Goal: Information Seeking & Learning: Learn about a topic

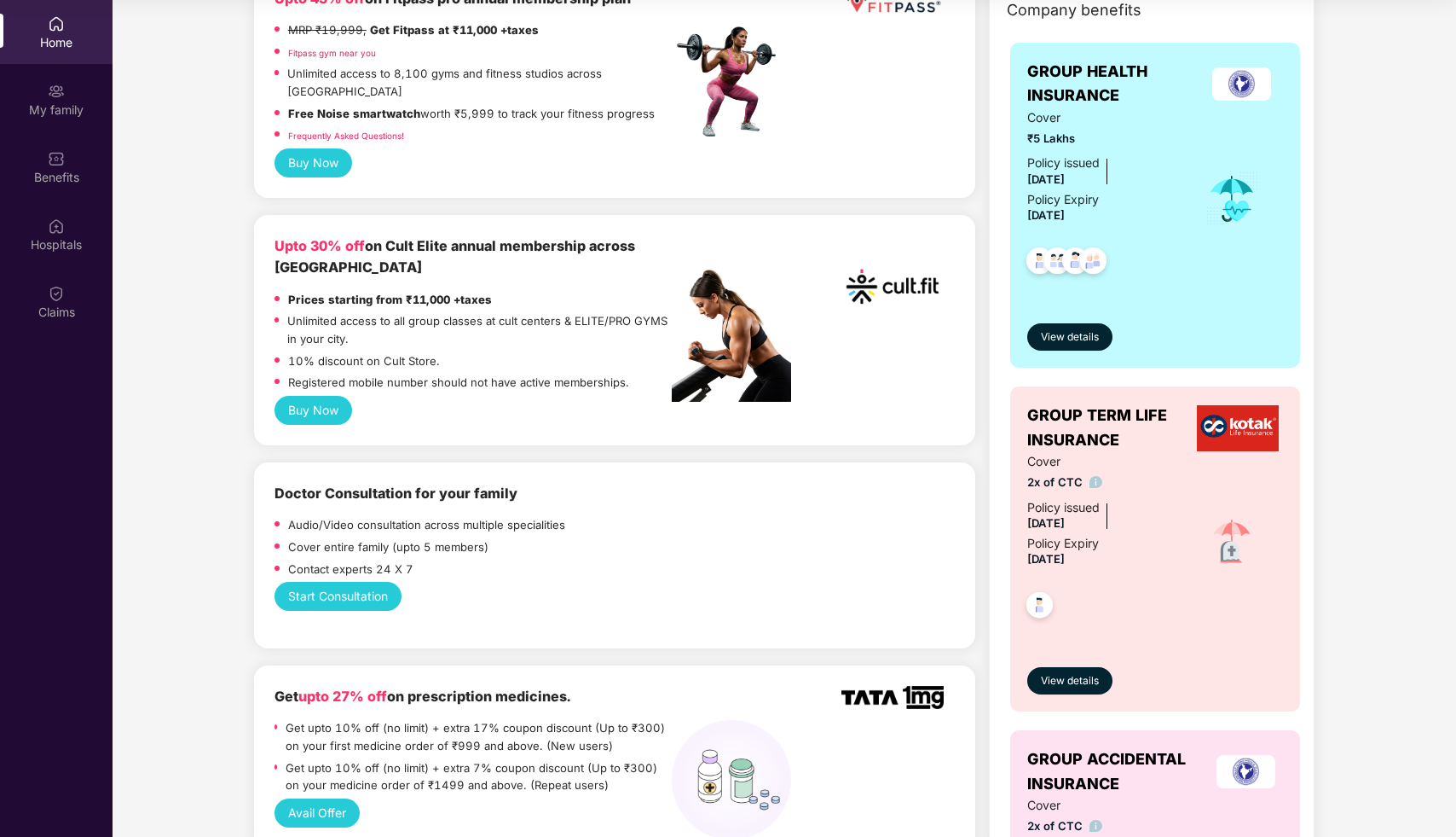
scroll to position [344, 0]
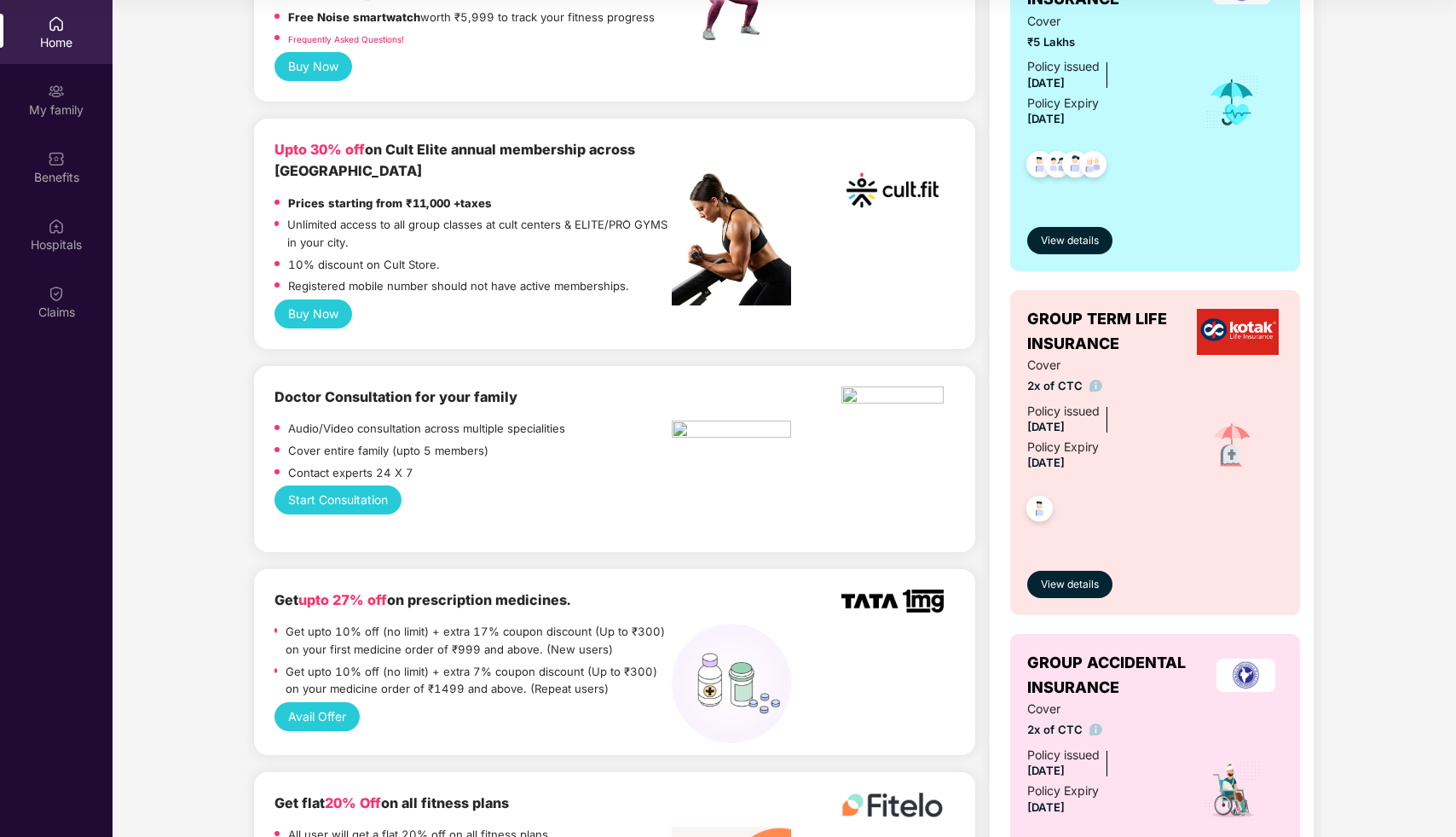
click at [1299, 451] on div "GROUP HEALTH INSURANCE Cover ₹5 Lakhs Policy issued 20 Feb 2025 Policy Expiry 1…" at bounding box center [1155, 459] width 317 height 1045
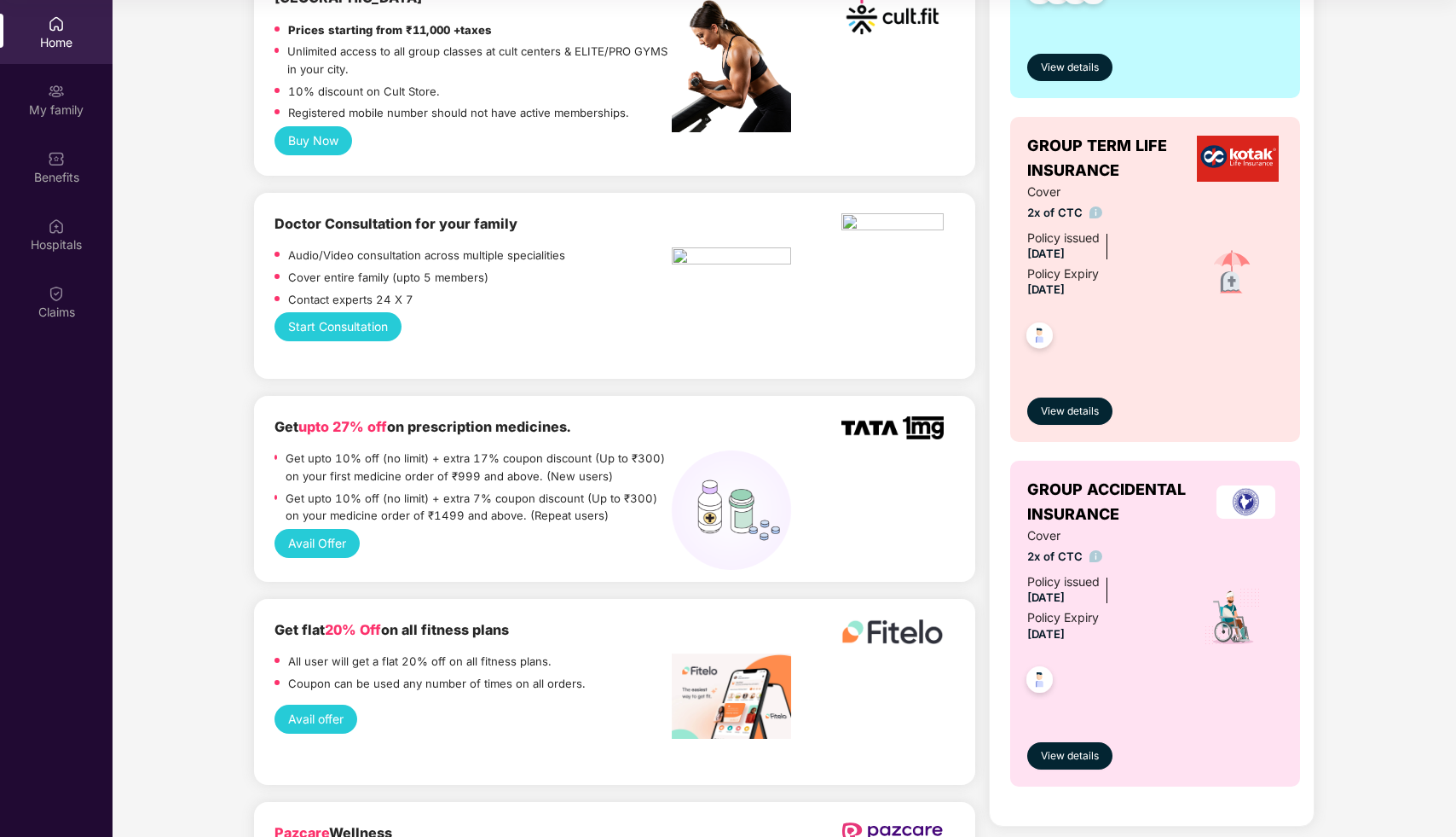
scroll to position [525, 0]
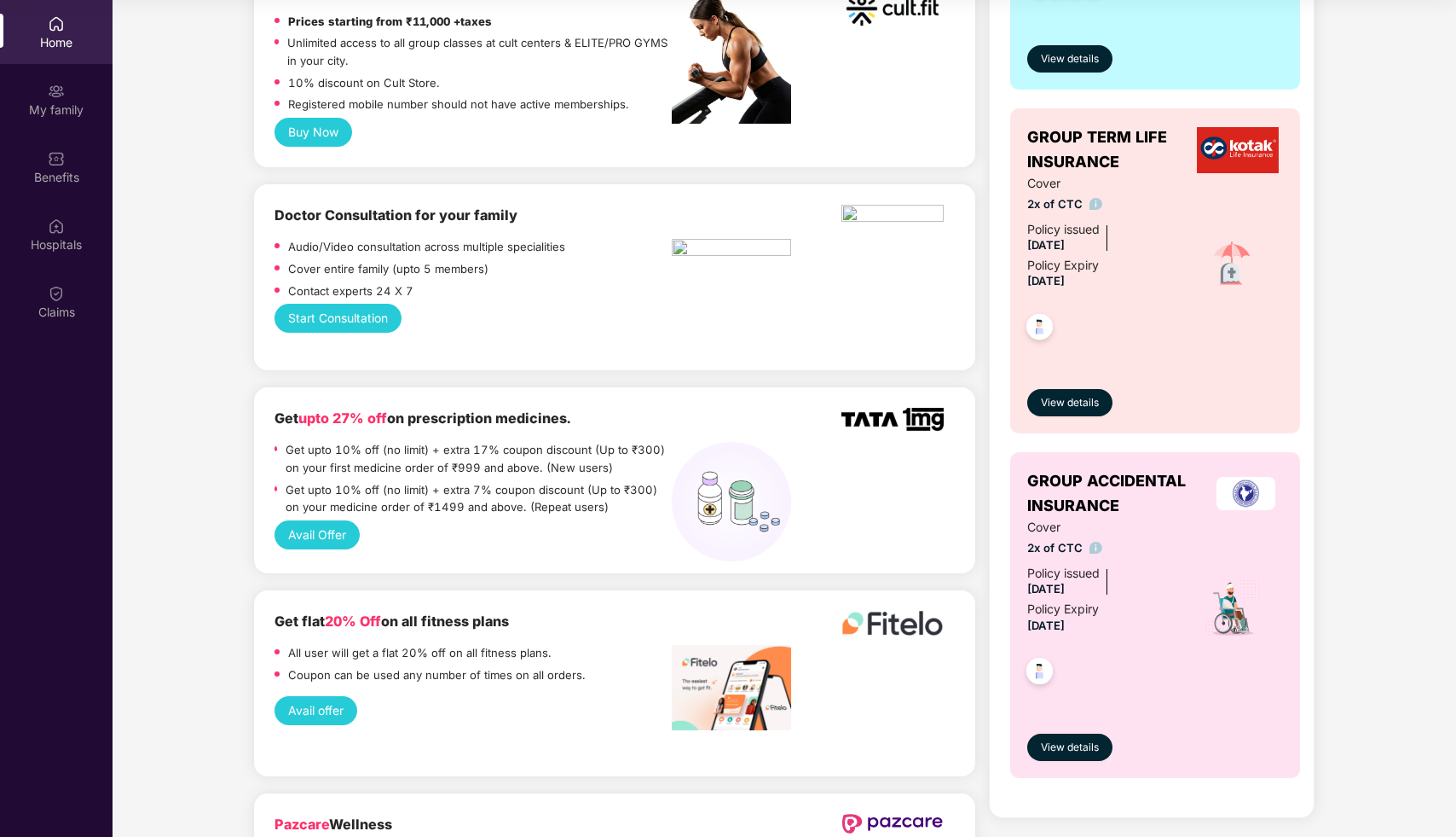
click at [332, 520] on button "Avail Offer" at bounding box center [317, 534] width 86 height 29
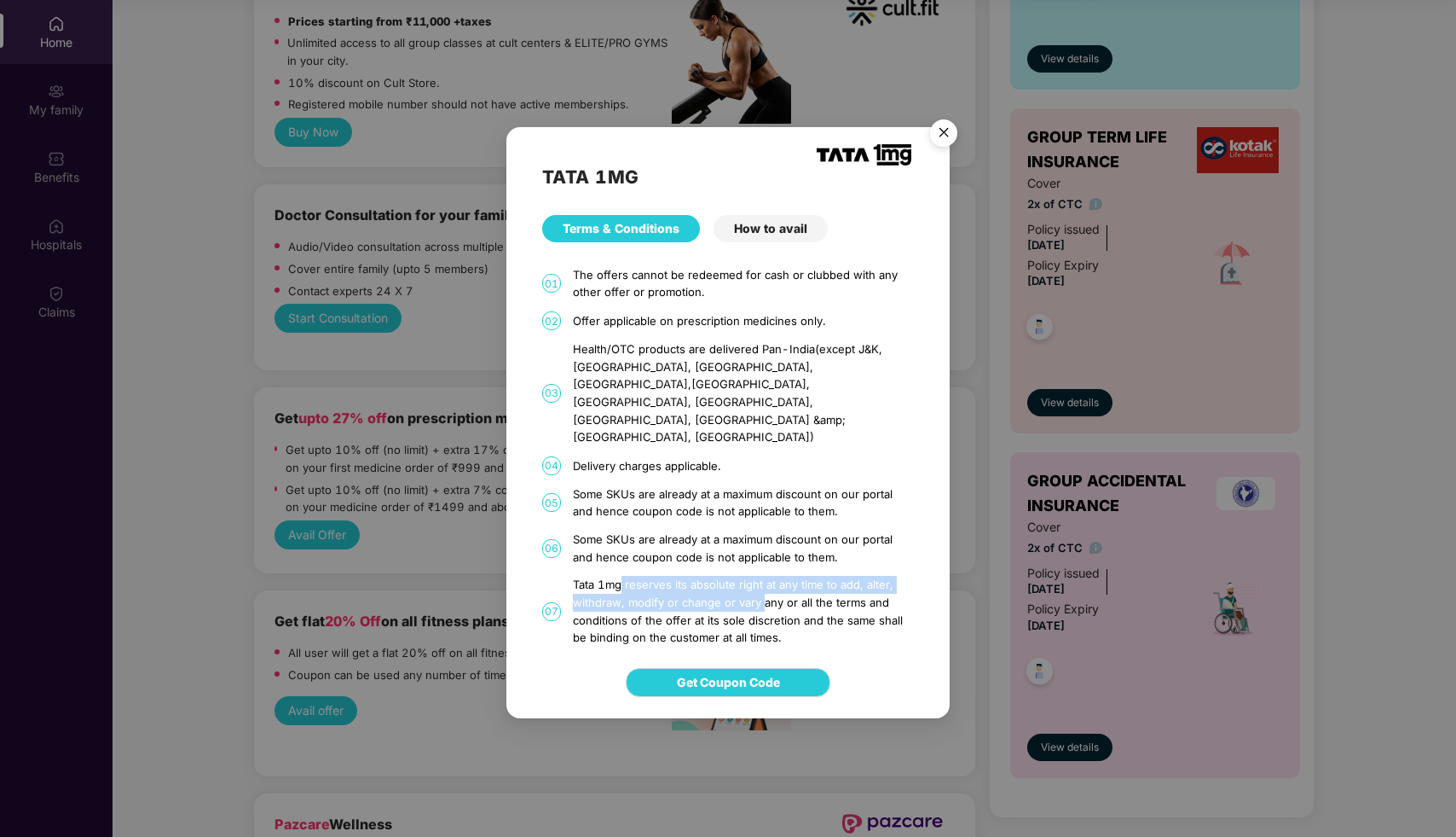
drag, startPoint x: 618, startPoint y: 565, endPoint x: 760, endPoint y: 588, distance: 143.9
click at [760, 588] on div "Tata 1mg reserves its absolute right at any time to add, alter, withdraw, modif…" at bounding box center [744, 610] width 341 height 71
click at [783, 602] on div "Tata 1mg reserves its absolute right at any time to add, alter, withdraw, modif…" at bounding box center [744, 610] width 341 height 71
click at [781, 242] on div "How to avail" at bounding box center [770, 229] width 114 height 28
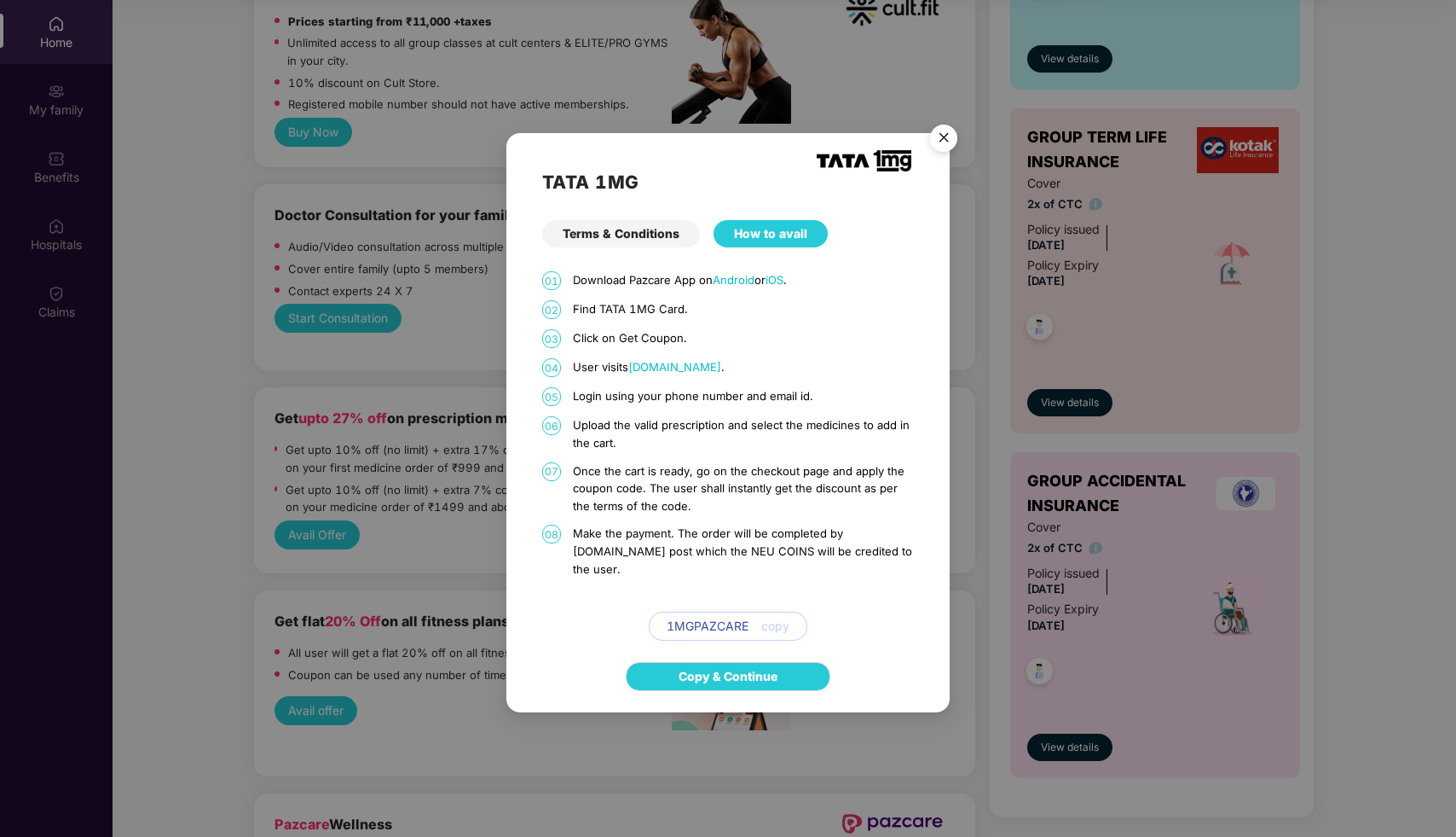
click at [953, 142] on img "Close" at bounding box center [944, 141] width 48 height 48
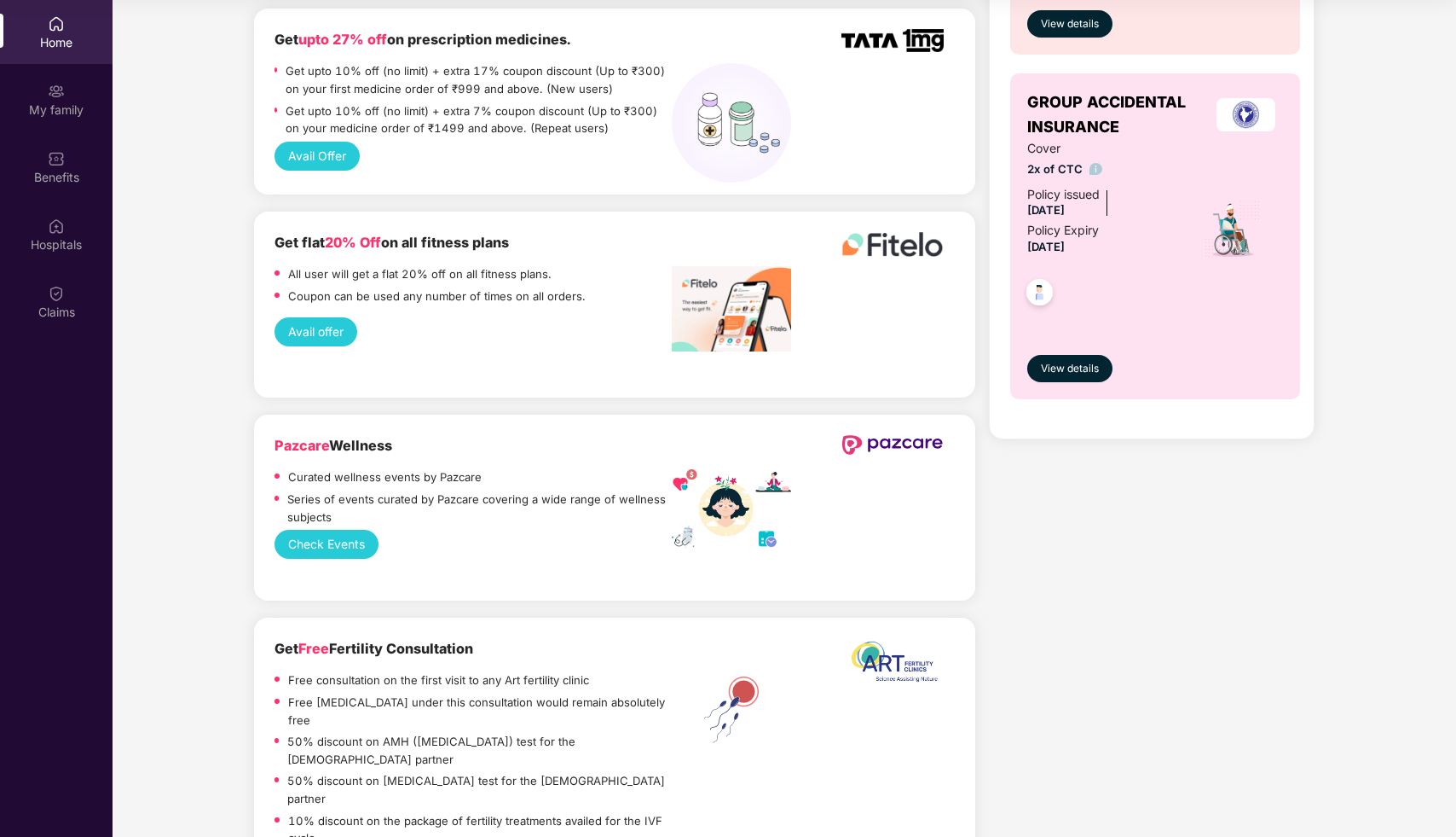
scroll to position [911, 0]
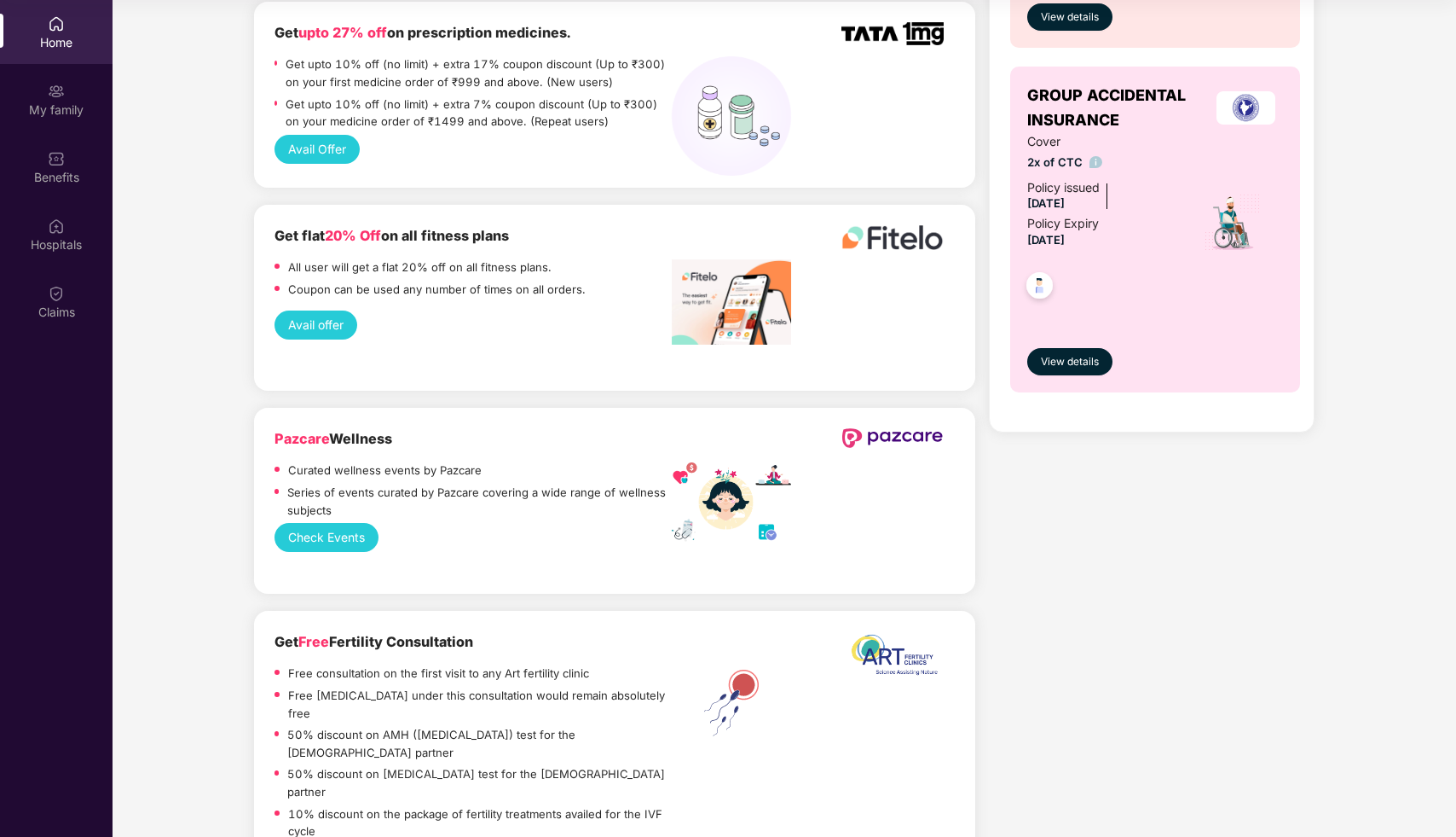
click at [519, 523] on div "Check Events" at bounding box center [615, 536] width 680 height 29
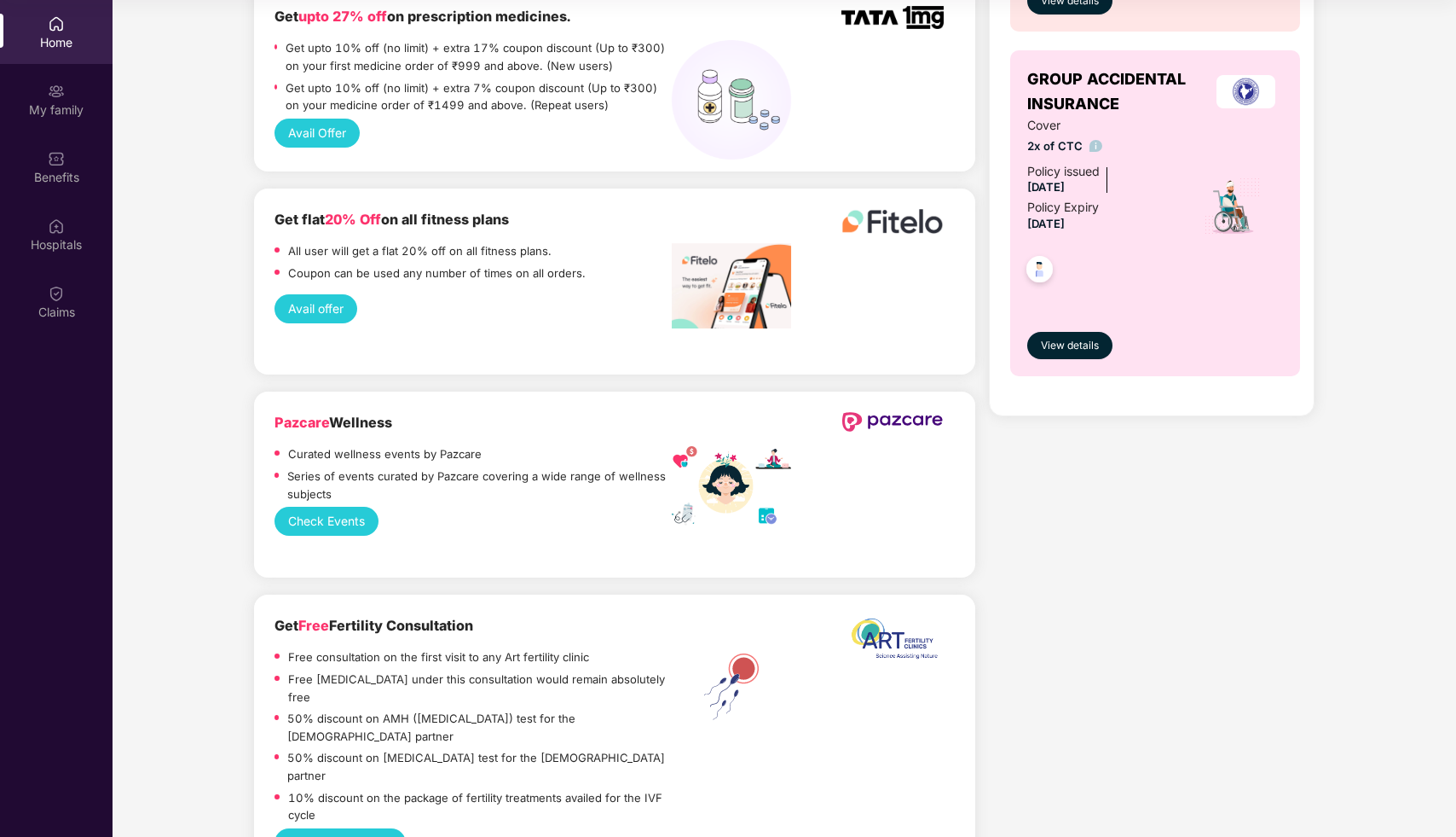
scroll to position [937, 0]
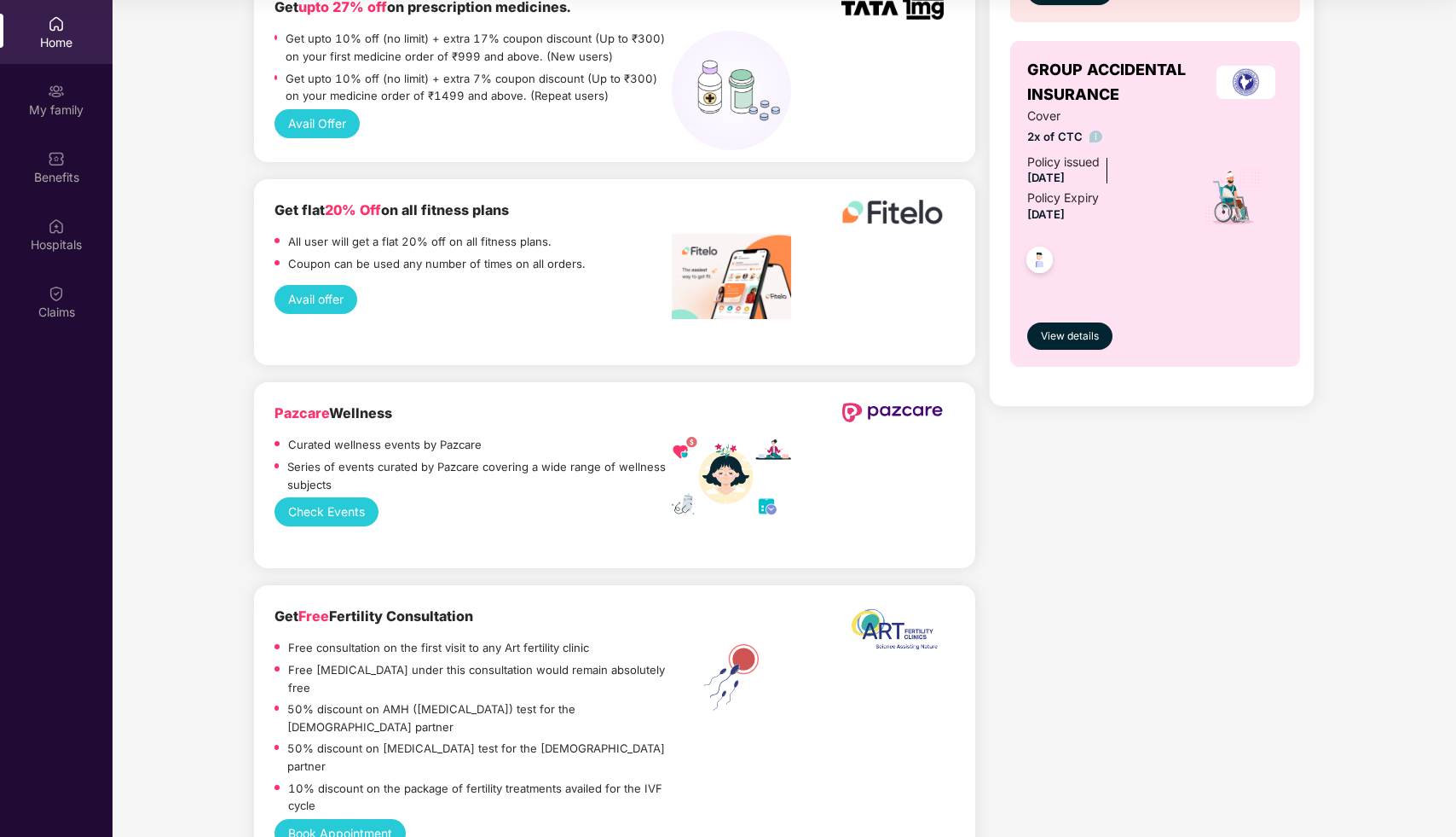
click at [349, 497] on button "Check Events" at bounding box center [326, 511] width 104 height 29
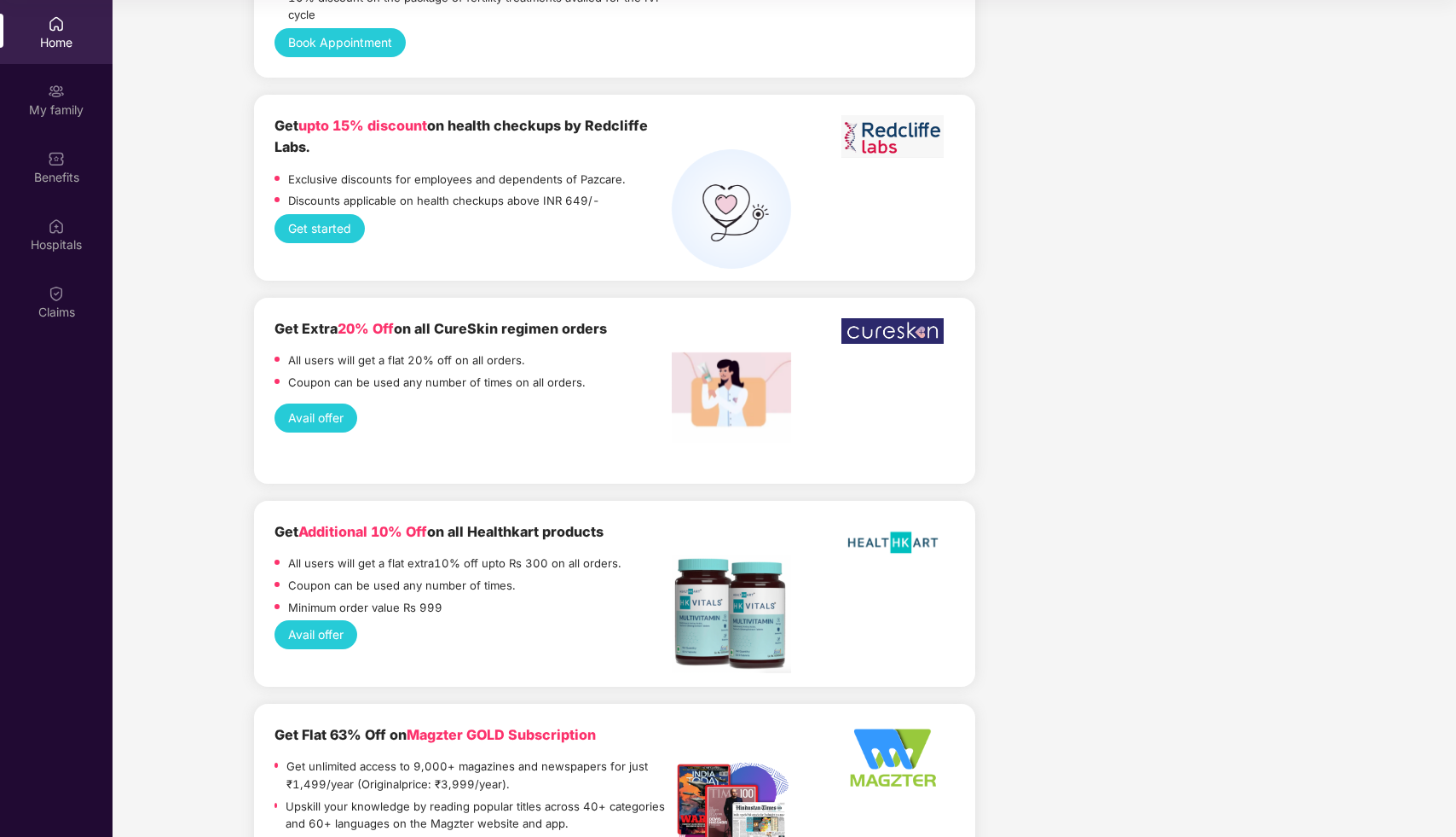
scroll to position [1863, 0]
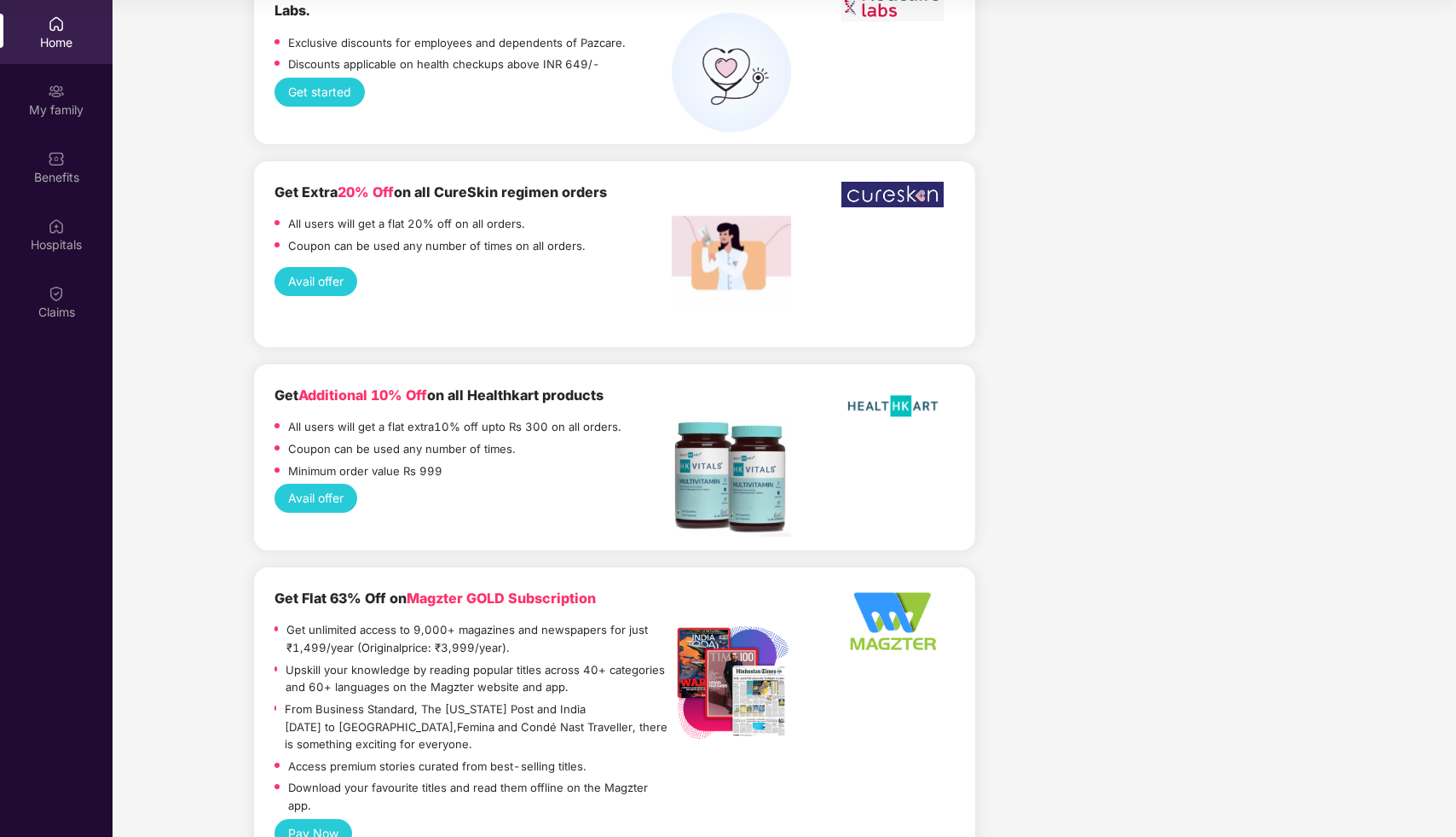
click at [555, 462] on div "Minimum order value Rs 999" at bounding box center [473, 473] width 397 height 22
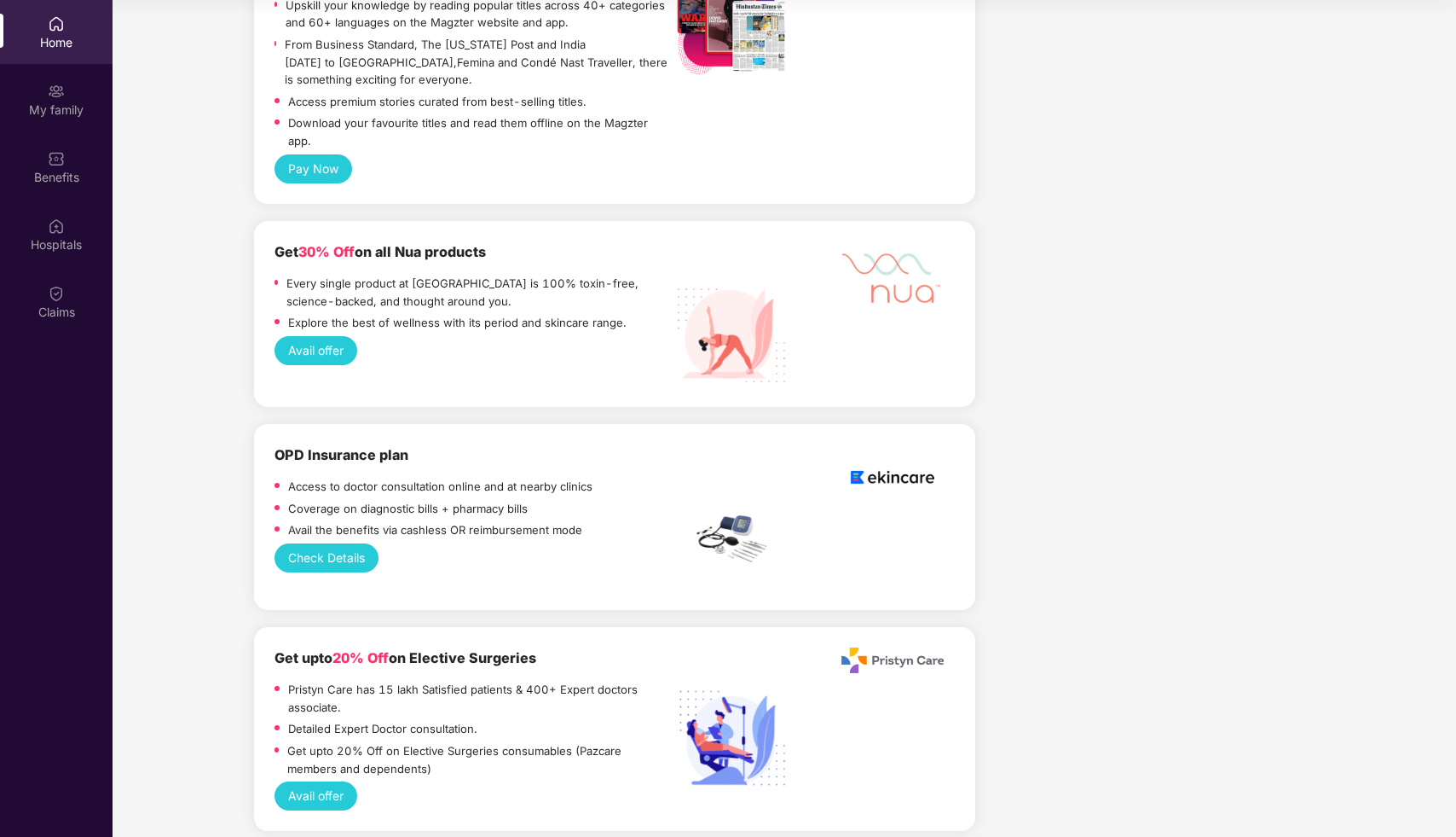
scroll to position [2564, 0]
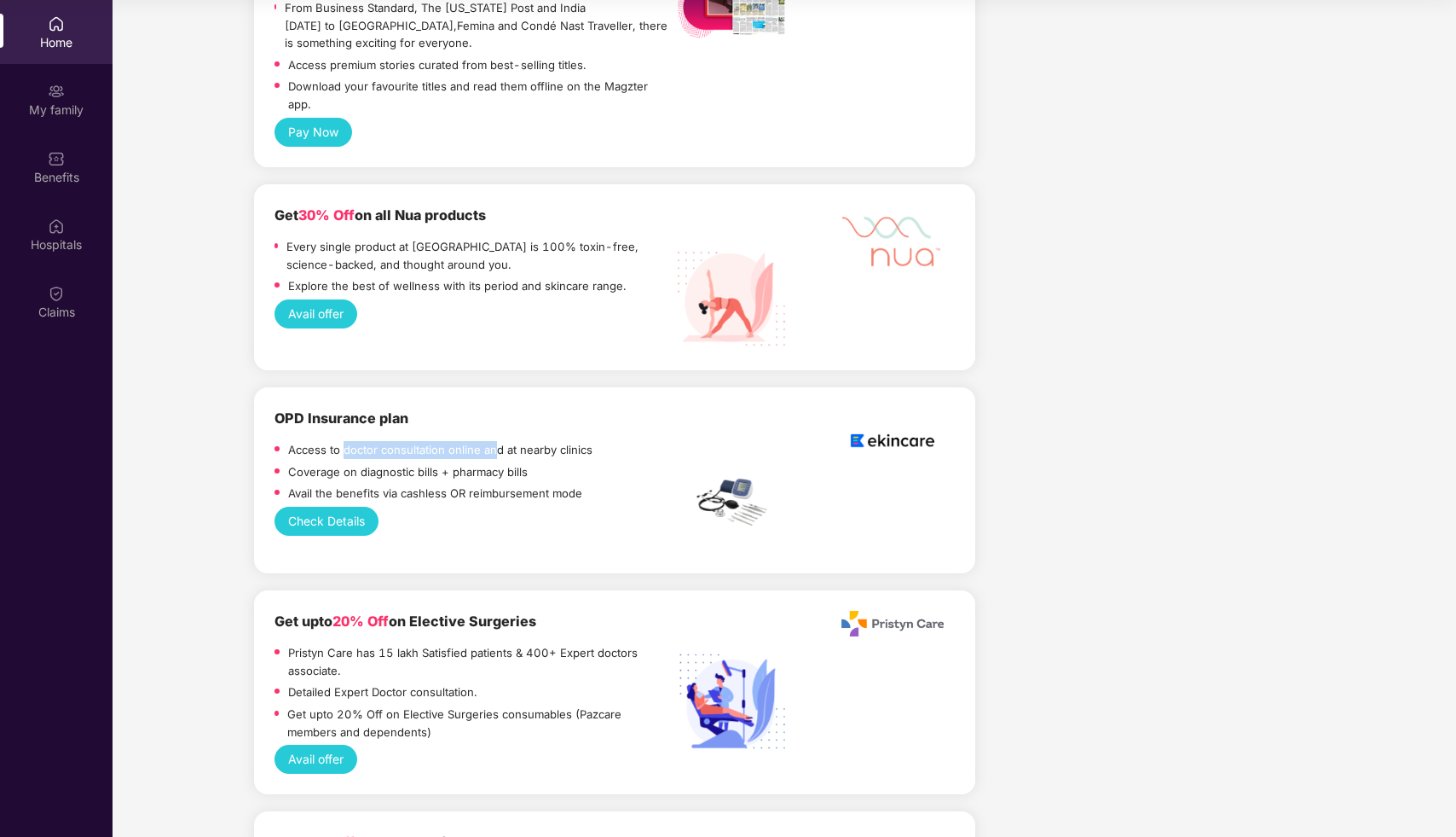
drag, startPoint x: 342, startPoint y: 393, endPoint x: 496, endPoint y: 406, distance: 154.5
click at [496, 441] on p "Access to doctor consultation online and at nearby clinics" at bounding box center [440, 449] width 304 height 18
click at [503, 484] on p "Avail the benefits via cashless OR reimbursement mode" at bounding box center [435, 492] width 294 height 18
click at [346, 507] on button "Check Details" at bounding box center [326, 521] width 104 height 29
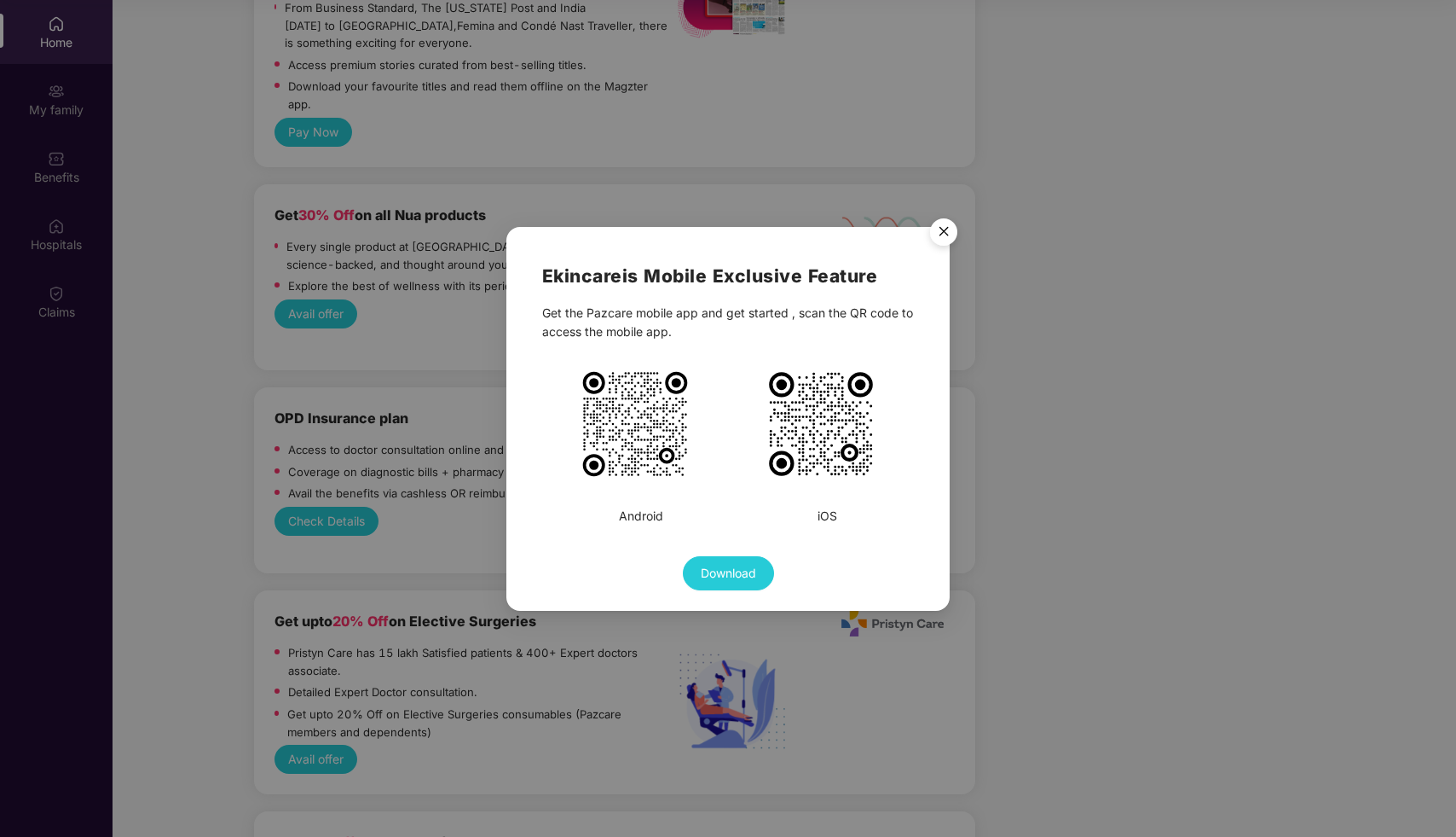
click at [942, 235] on img "Close" at bounding box center [944, 235] width 48 height 48
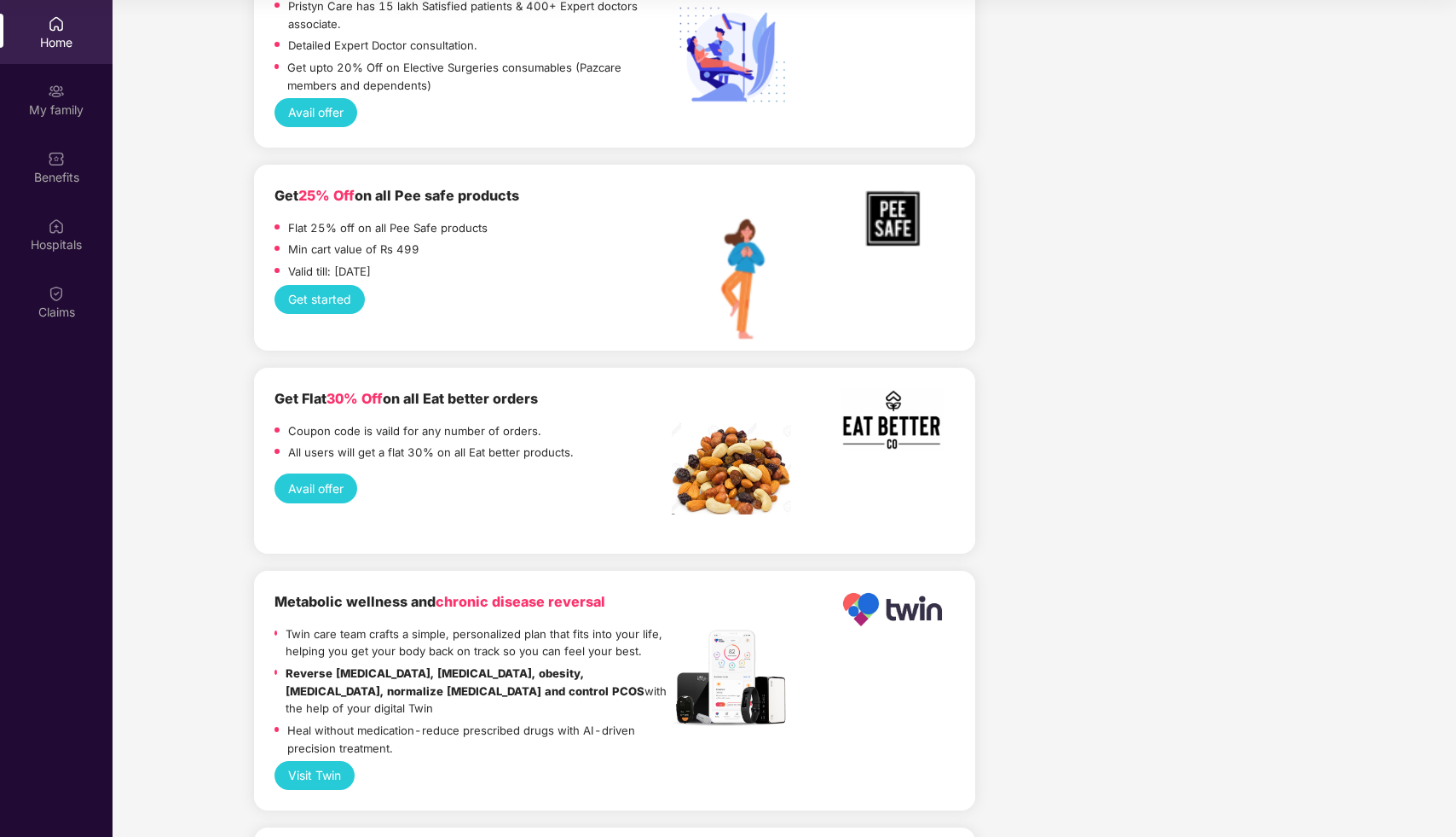
scroll to position [3376, 0]
